Goal: Complete application form

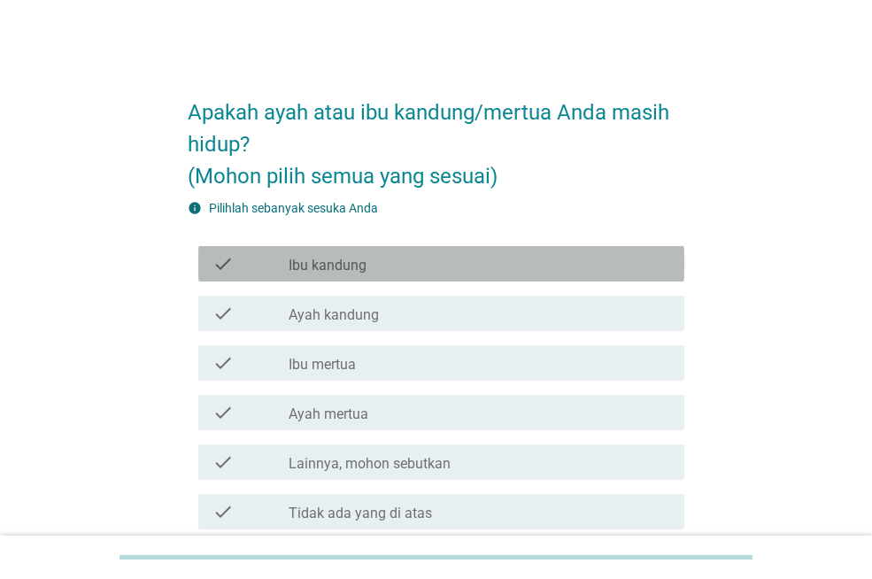
click at [474, 269] on div "check_box_outline_blank Ibu kandung" at bounding box center [479, 263] width 381 height 21
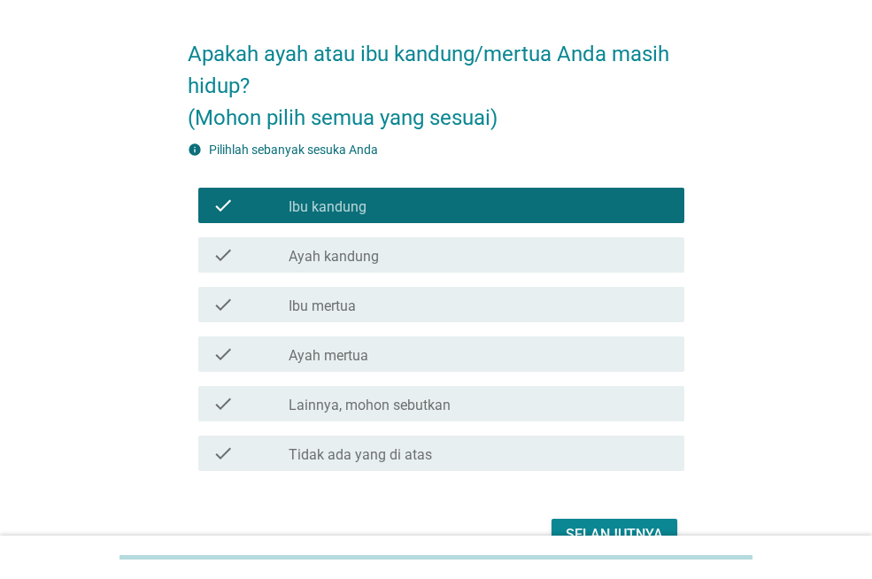
scroll to position [89, 0]
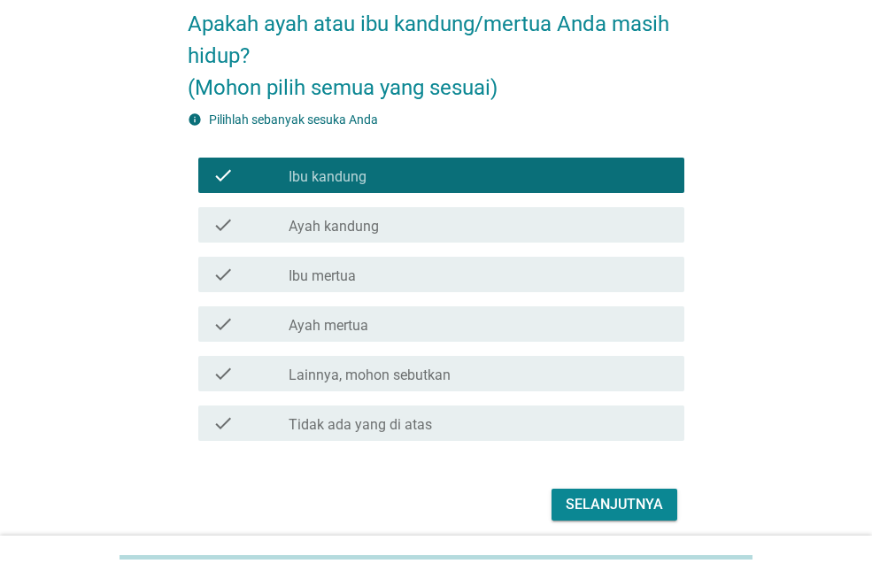
click at [460, 320] on div "check_box_outline_blank Ayah mertua" at bounding box center [479, 323] width 381 height 21
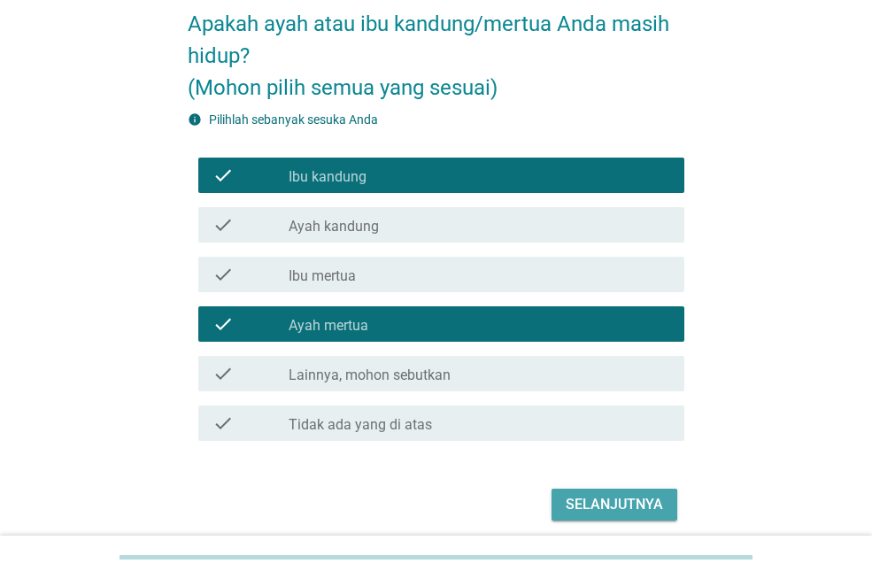
click at [632, 503] on div "Selanjutnya" at bounding box center [614, 504] width 97 height 21
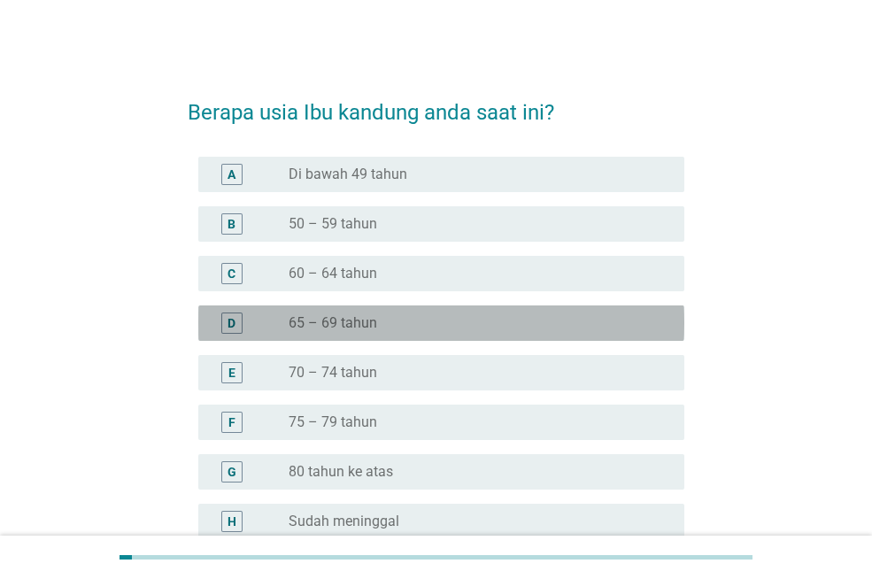
click at [457, 322] on div "radio_button_unchecked 65 – 69 tahun" at bounding box center [472, 323] width 367 height 18
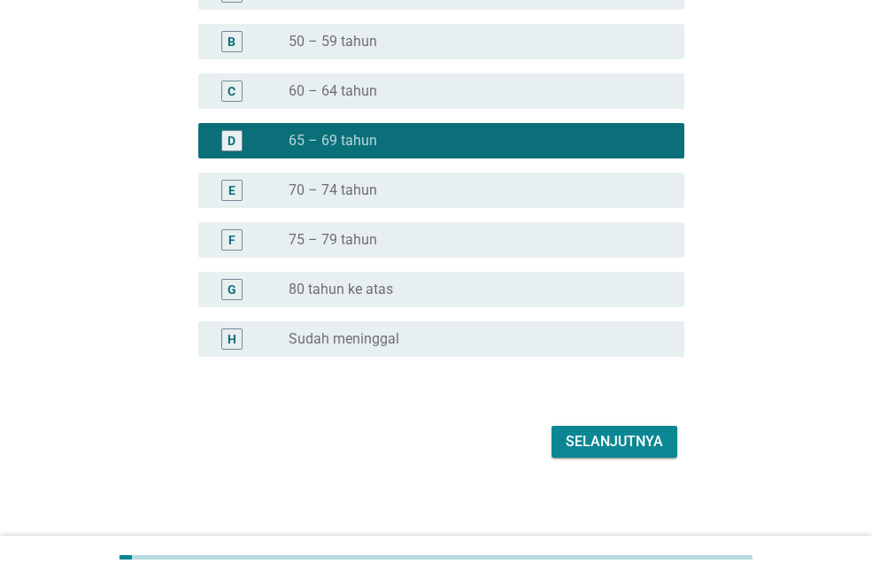
scroll to position [188, 0]
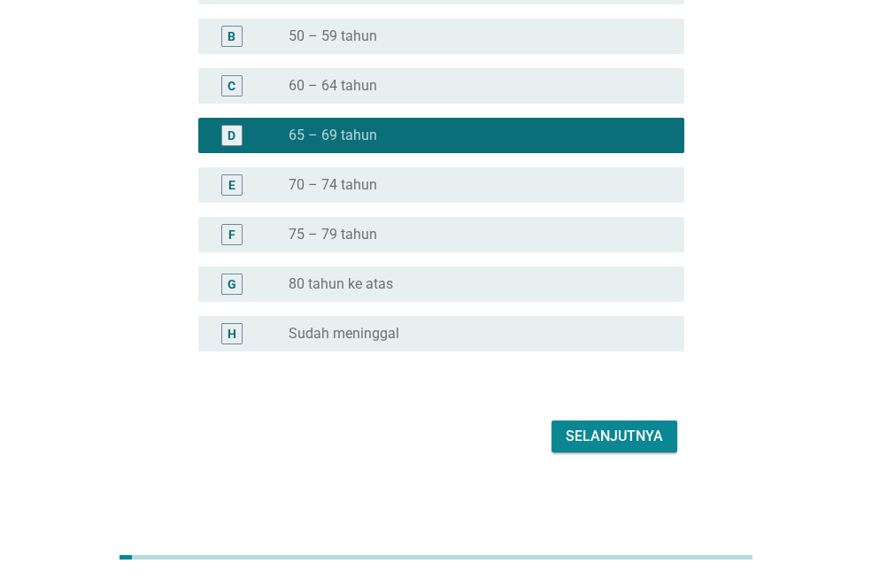
click at [598, 435] on div "Selanjutnya" at bounding box center [614, 436] width 97 height 21
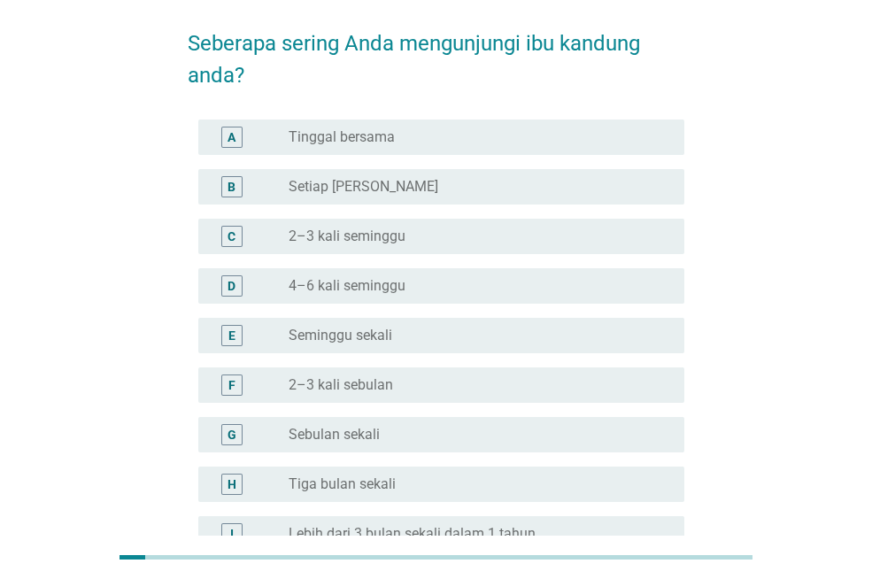
scroll to position [0, 0]
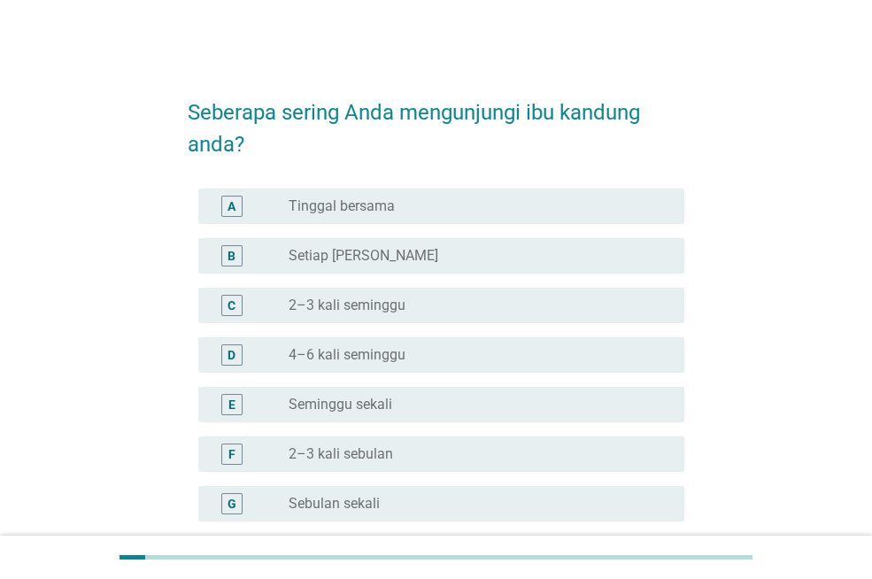
click at [497, 257] on div "radio_button_unchecked Setiap Hari" at bounding box center [472, 256] width 367 height 18
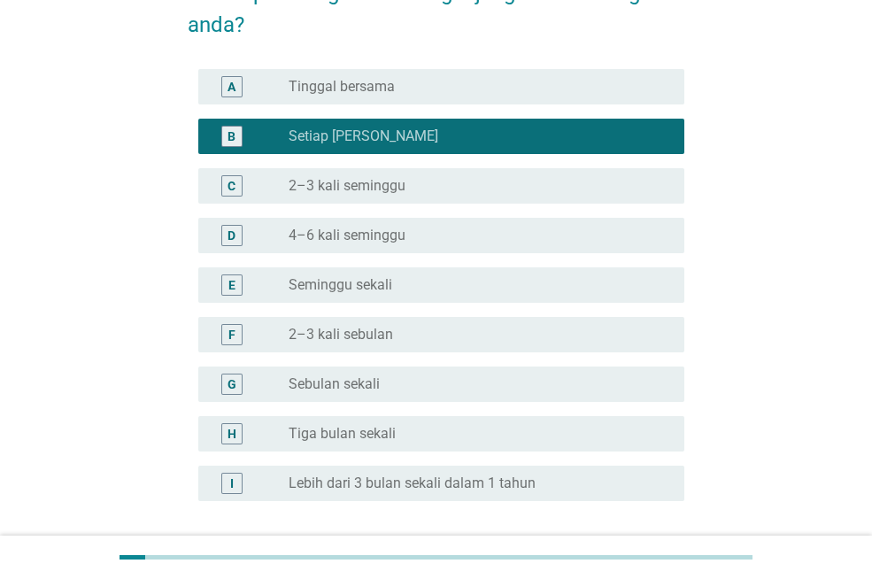
scroll to position [266, 0]
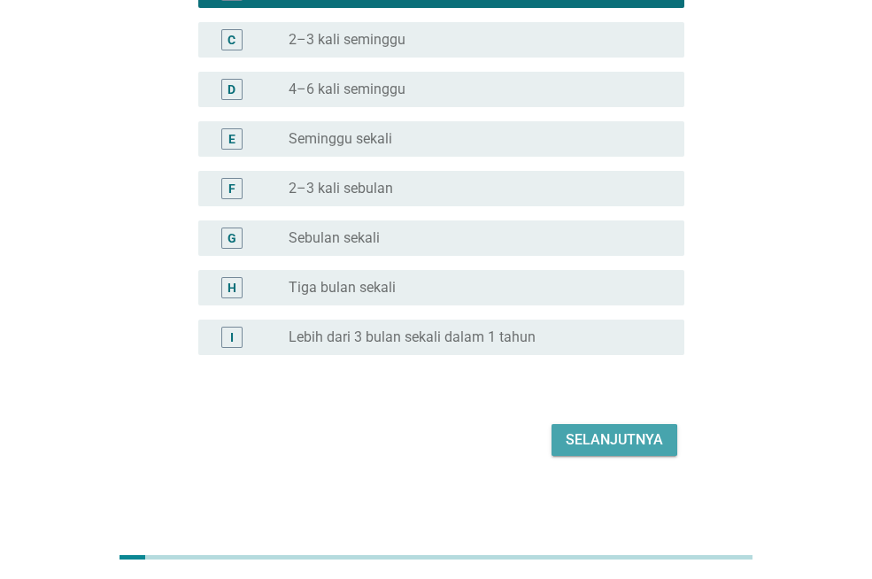
click at [597, 436] on div "Selanjutnya" at bounding box center [614, 439] width 97 height 21
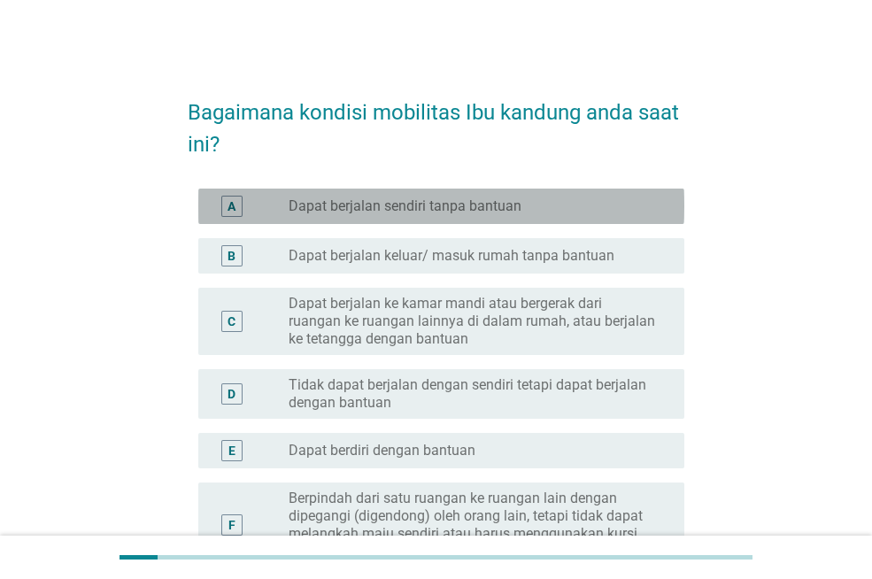
click at [557, 212] on div "radio_button_unchecked Dapat berjalan sendiri tanpa bantuan" at bounding box center [472, 206] width 367 height 18
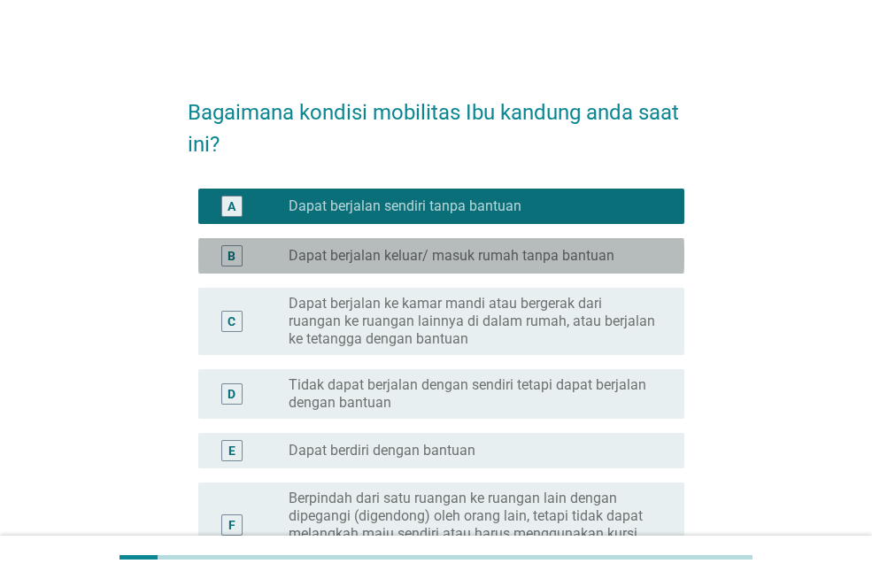
click at [551, 257] on label "Dapat berjalan keluar/ masuk rumah tanpa bantuan" at bounding box center [452, 256] width 326 height 18
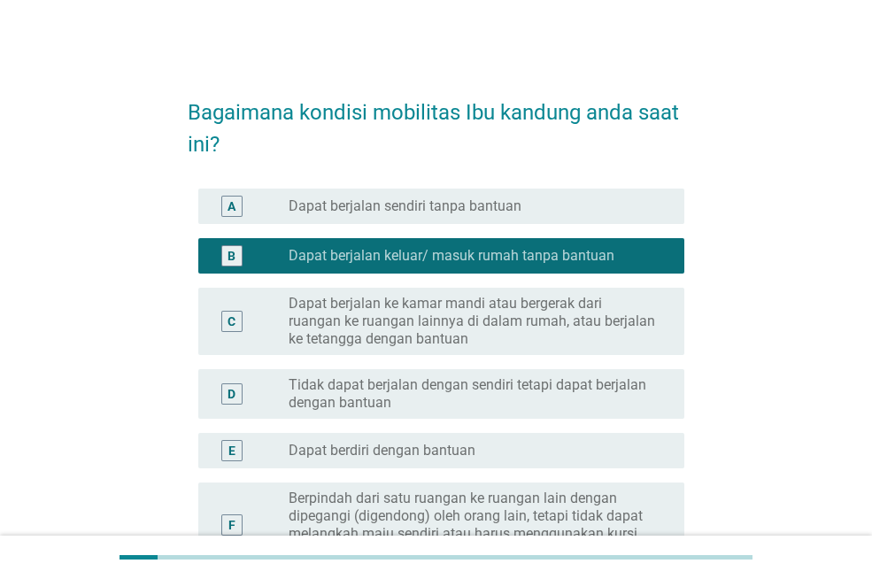
scroll to position [89, 0]
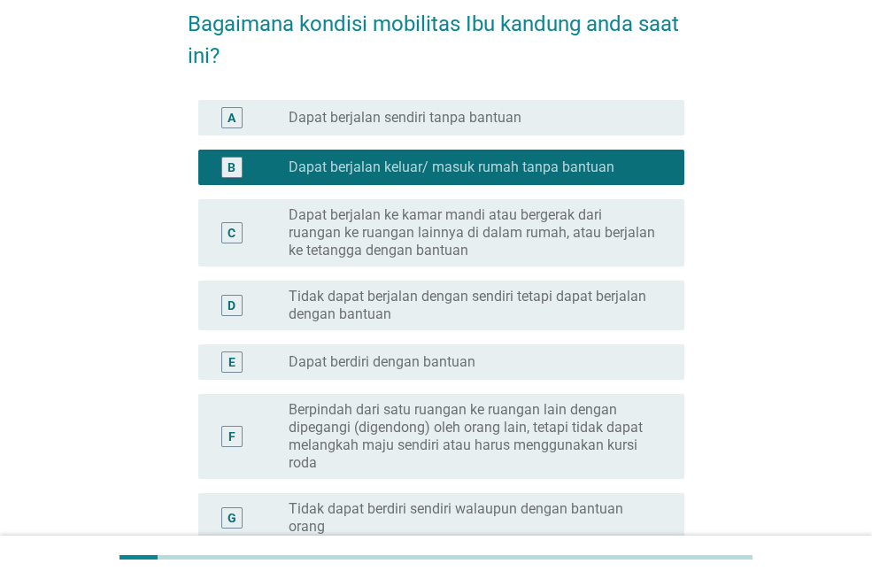
click at [511, 248] on label "Dapat berjalan ke kamar mandi atau bergerak dari ruangan ke ruangan lainnya di …" at bounding box center [472, 232] width 367 height 53
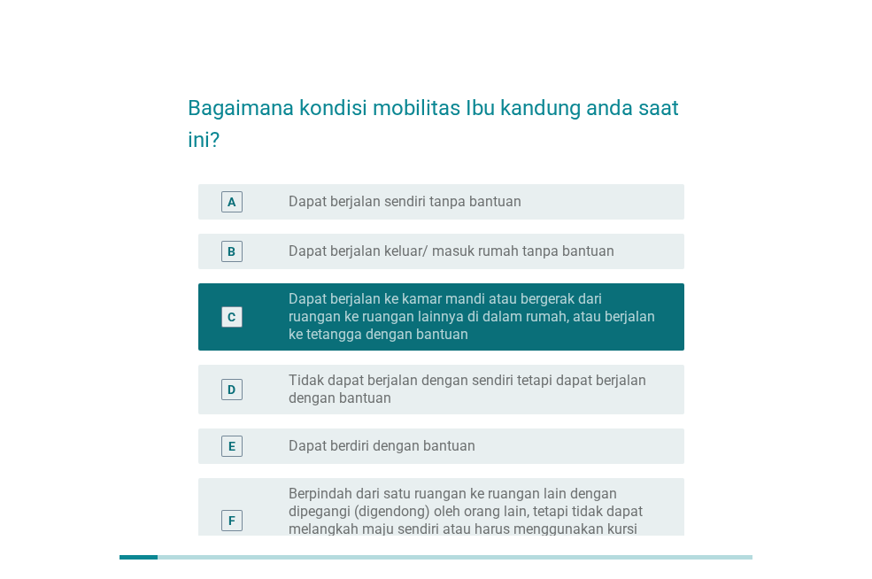
scroll to position [0, 0]
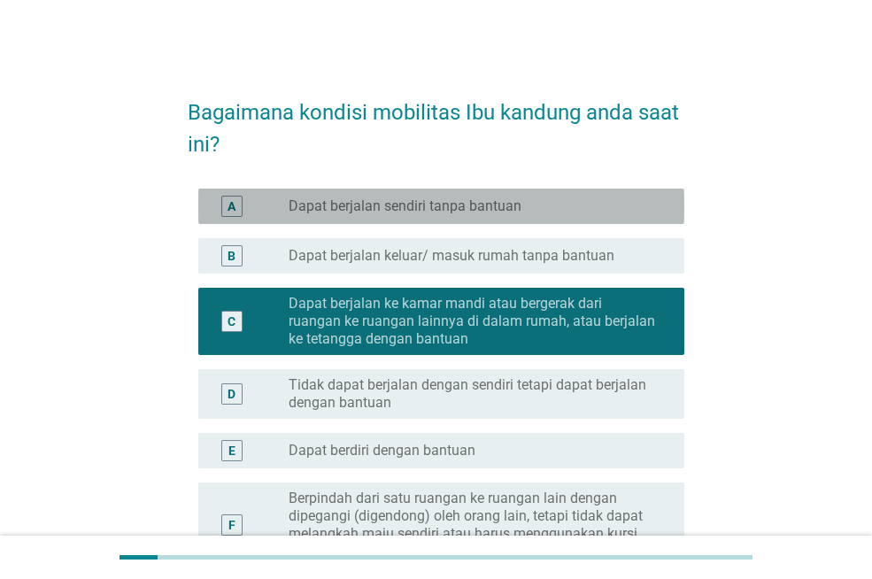
click at [512, 204] on label "Dapat berjalan sendiri tanpa bantuan" at bounding box center [405, 206] width 233 height 18
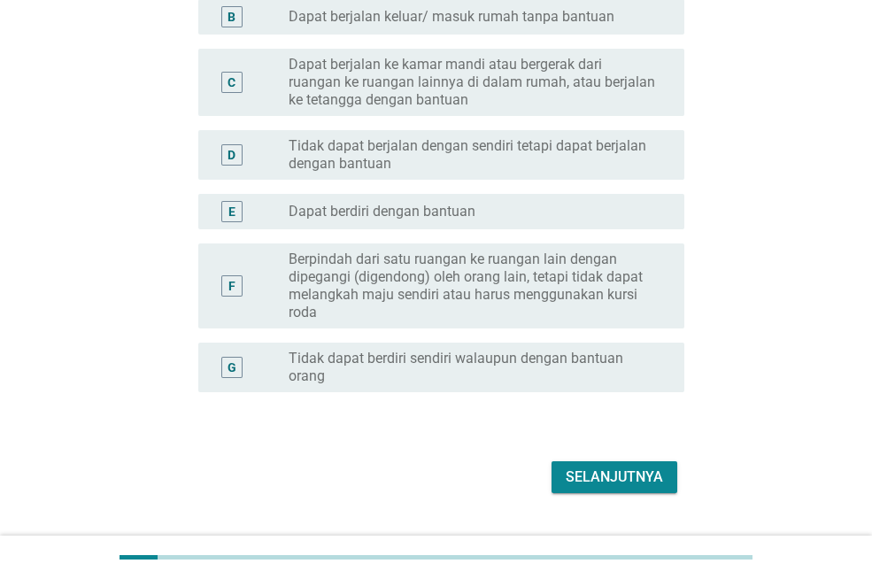
scroll to position [266, 0]
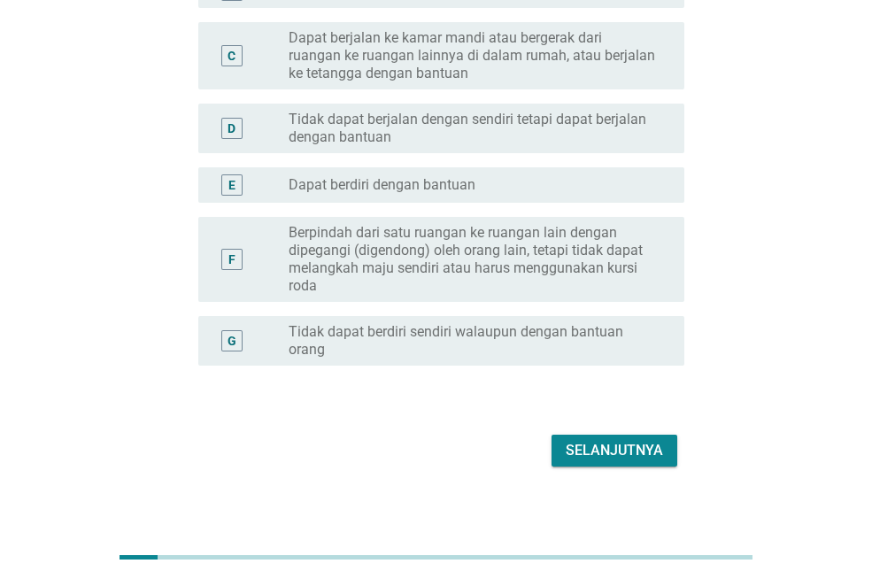
click at [607, 463] on button "Selanjutnya" at bounding box center [614, 451] width 126 height 32
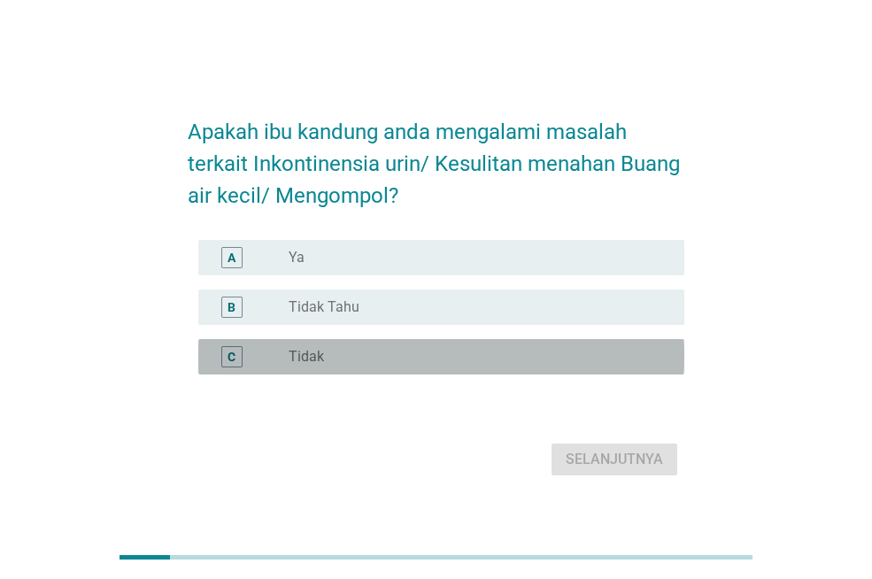
click at [497, 352] on div "radio_button_unchecked Tidak" at bounding box center [472, 357] width 367 height 18
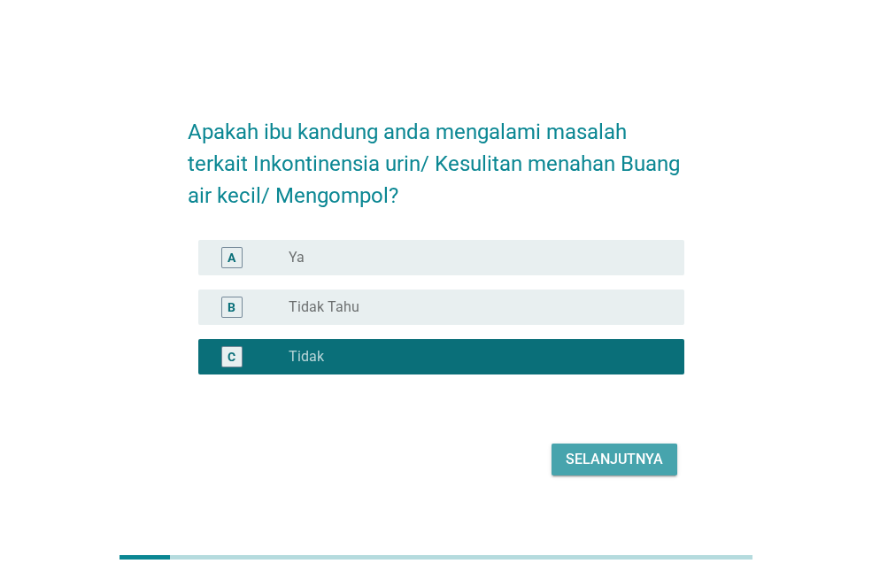
click at [597, 443] on button "Selanjutnya" at bounding box center [614, 459] width 126 height 32
